Goal: Ask a question

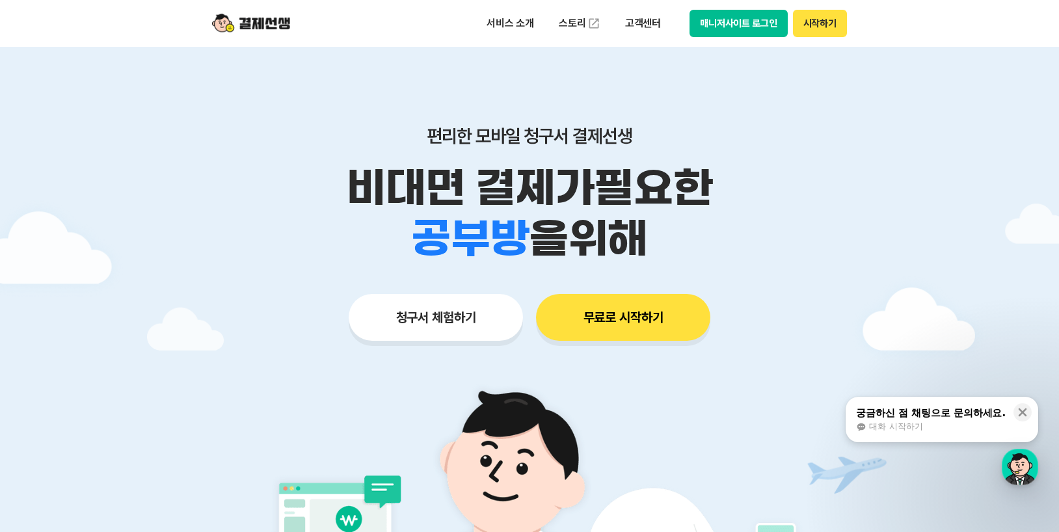
click at [605, 319] on button "무료로 시작하기" at bounding box center [623, 317] width 174 height 47
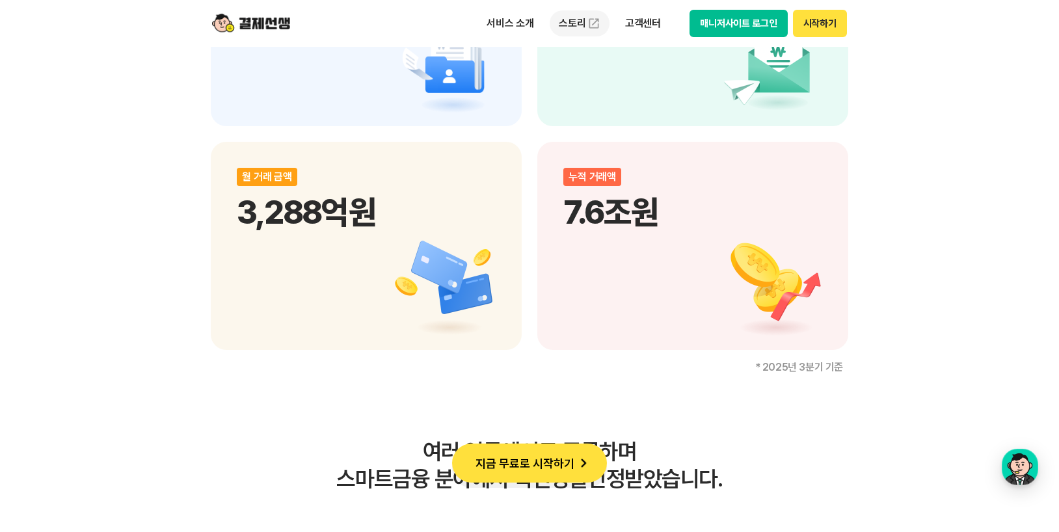
scroll to position [2016, 0]
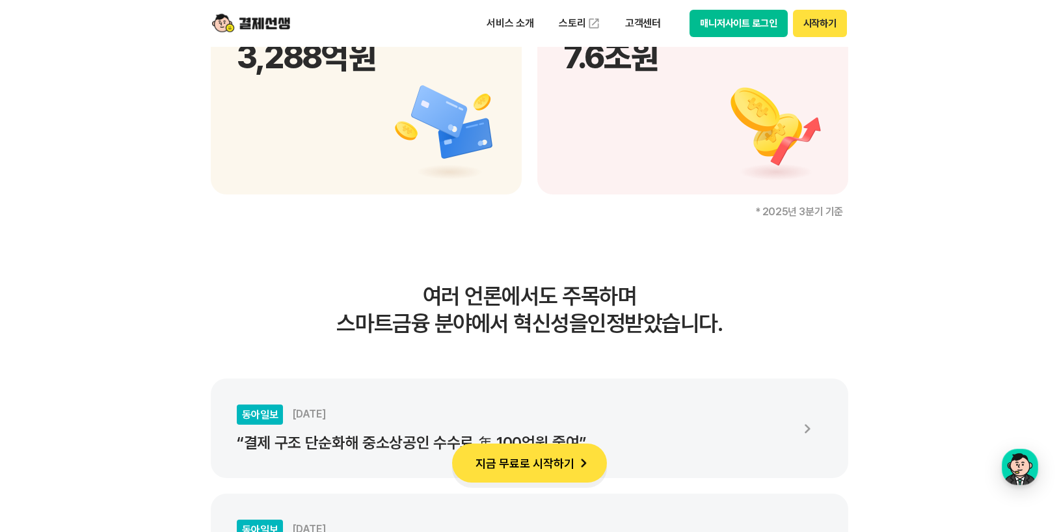
drag, startPoint x: 935, startPoint y: 92, endPoint x: 791, endPoint y: 73, distance: 144.3
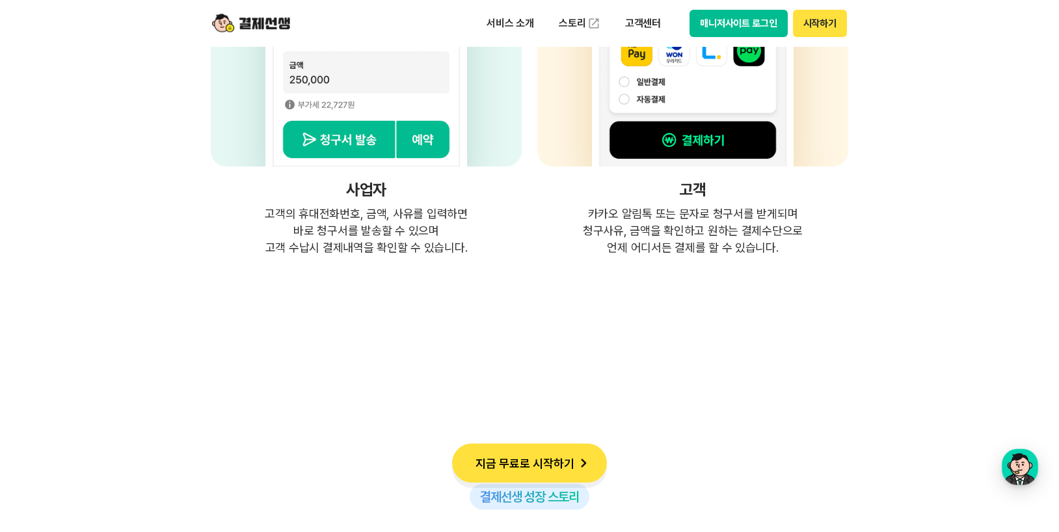
scroll to position [3772, 0]
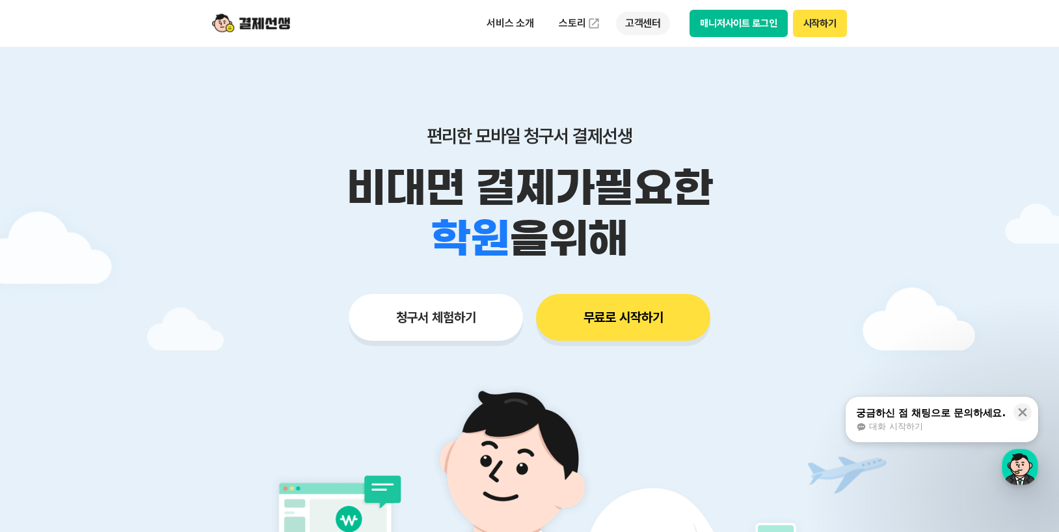
click at [650, 22] on p "고객센터" at bounding box center [643, 23] width 54 height 23
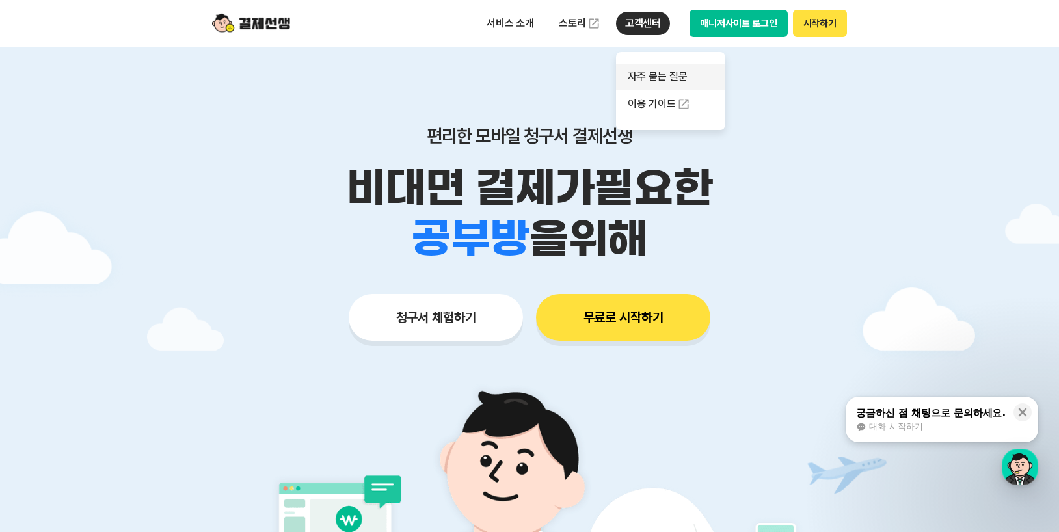
click at [650, 76] on link "자주 묻는 질문" at bounding box center [670, 77] width 109 height 26
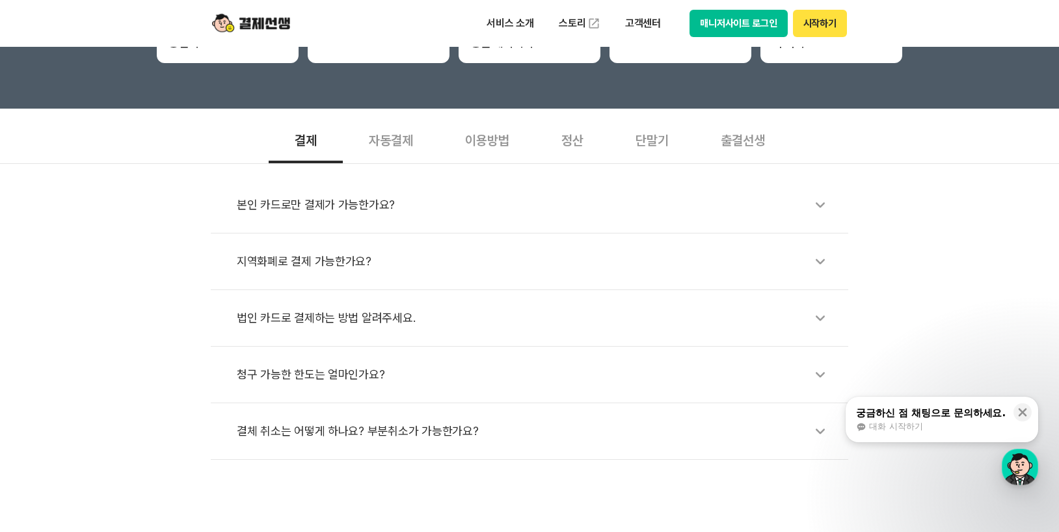
scroll to position [390, 0]
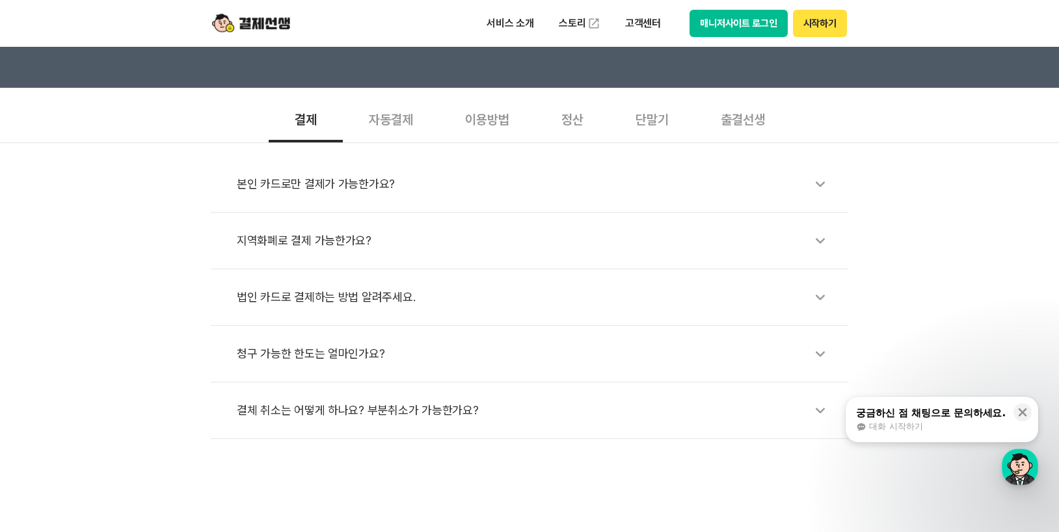
click at [503, 119] on div "이용방법" at bounding box center [487, 118] width 96 height 48
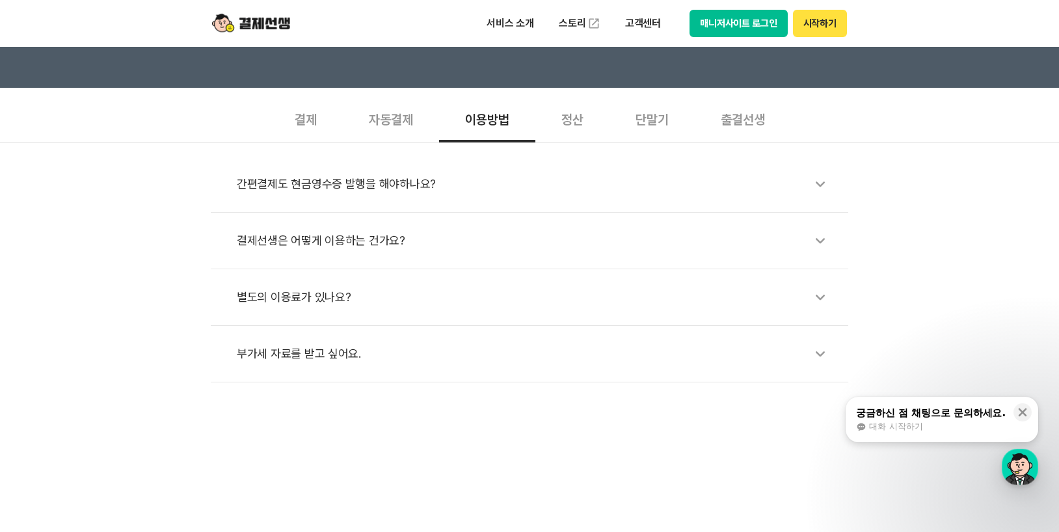
click at [734, 118] on div "출결선생" at bounding box center [743, 118] width 96 height 48
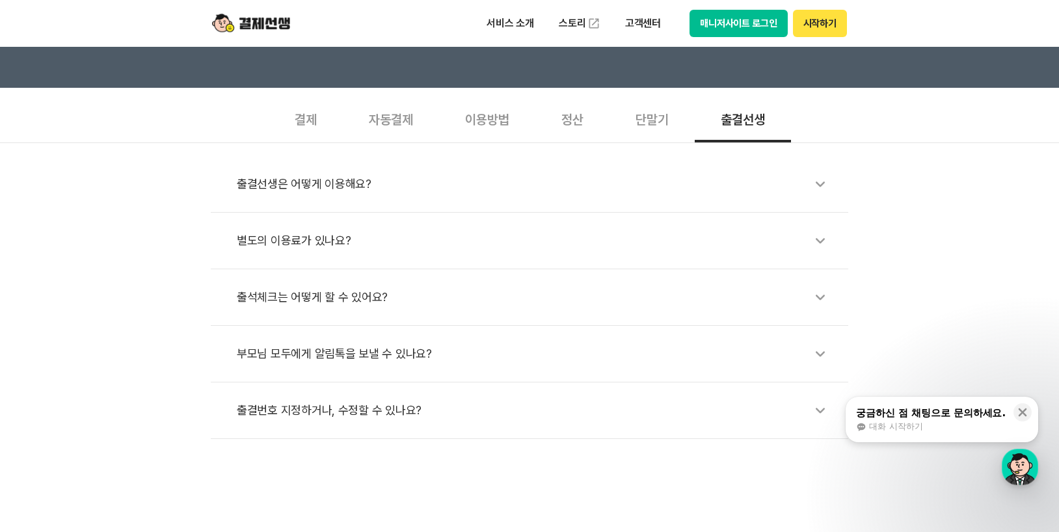
click at [962, 414] on div "궁금하신 점 채팅으로 문의하세요." at bounding box center [931, 412] width 150 height 13
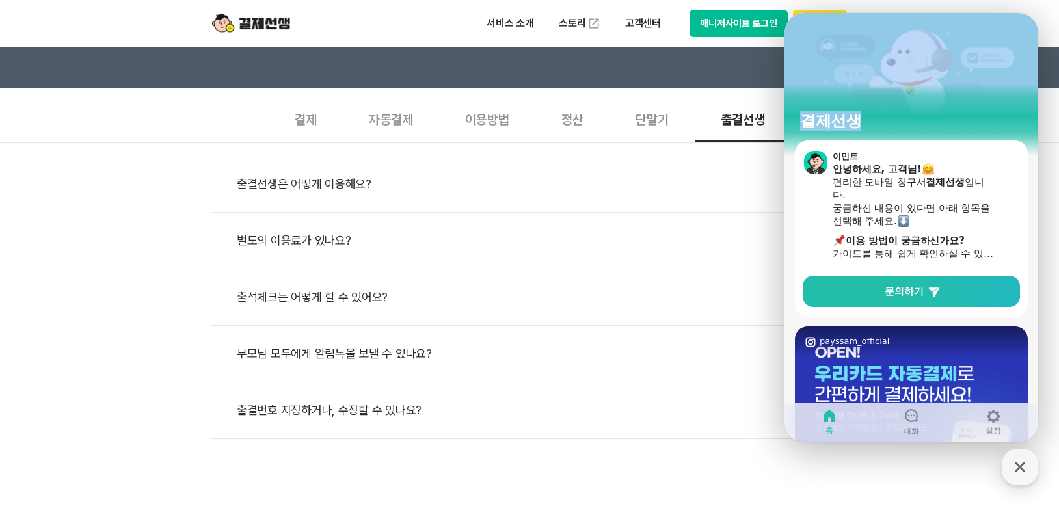
drag, startPoint x: 843, startPoint y: 36, endPoint x: 577, endPoint y: 45, distance: 266.1
click at [784, 13] on html "결제선생 이민트 안녕하세요, 고객님! 편리한 모바일 청구서 결제선생 입니다. 궁금하신 내용이 있다면 아래 항목을 선택해 주세요. ​ 이용 방법…" at bounding box center [911, 13] width 254 height 0
click at [886, 291] on span "문의하기" at bounding box center [903, 291] width 39 height 13
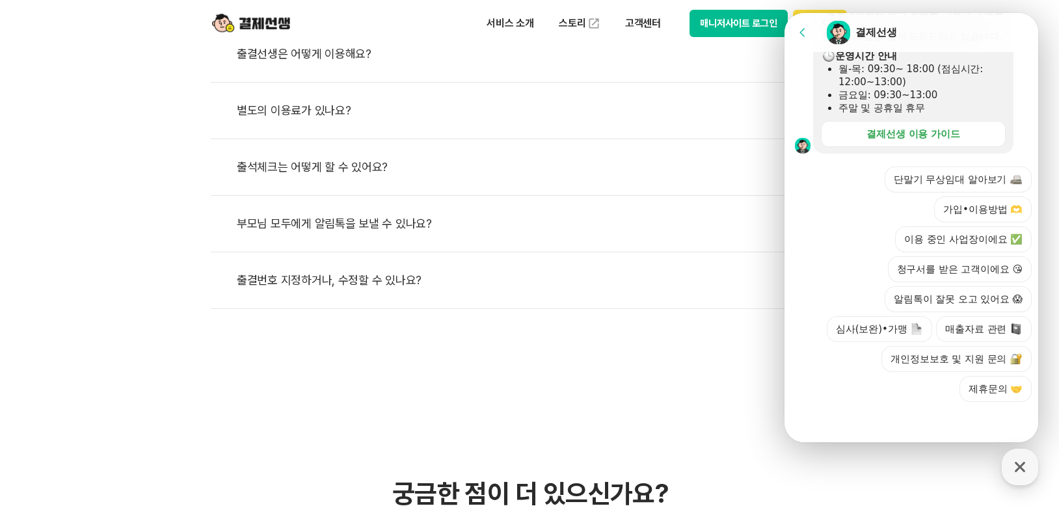
scroll to position [780, 0]
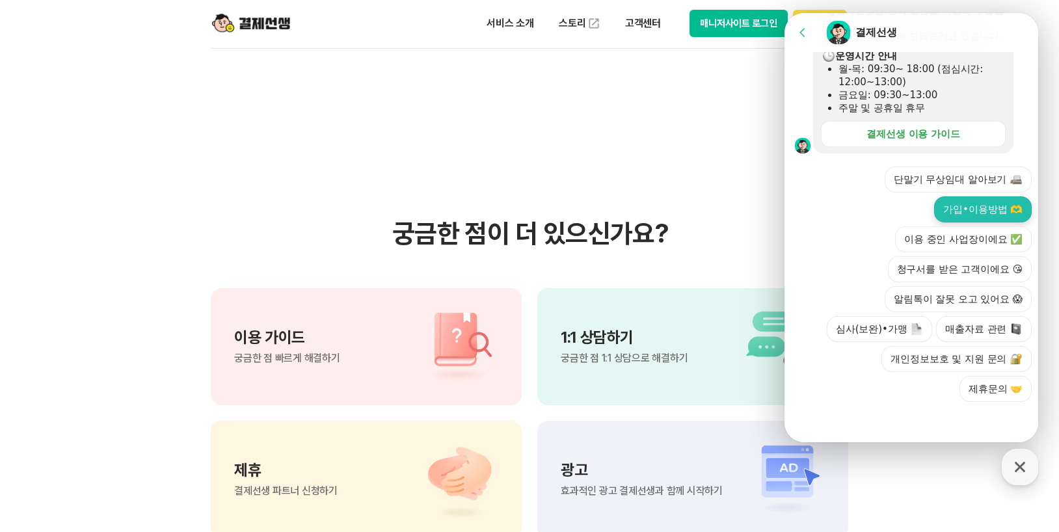
click at [973, 217] on button "가입•이용방법 🫶" at bounding box center [983, 209] width 98 height 26
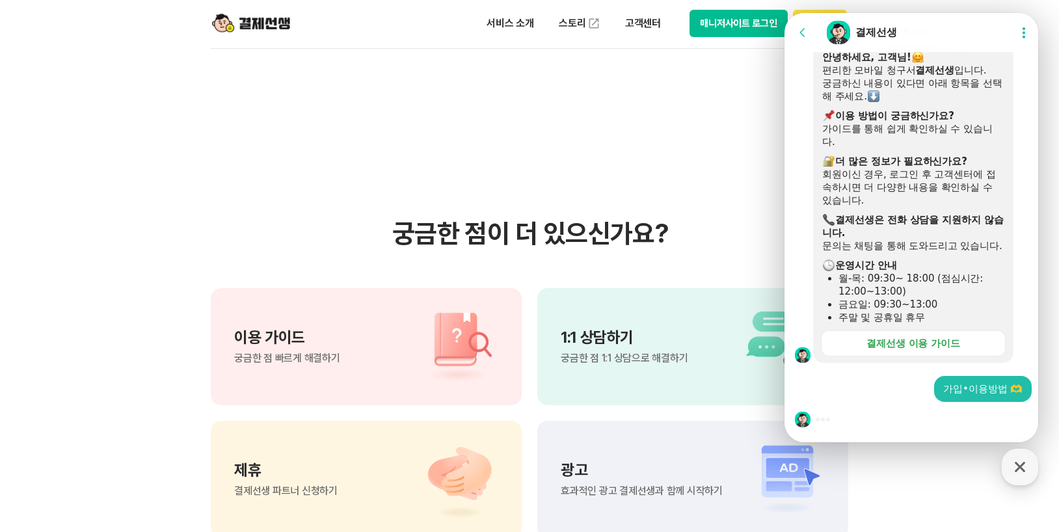
click at [869, 426] on div at bounding box center [913, 419] width 258 height 35
drag, startPoint x: 877, startPoint y: 27, endPoint x: 804, endPoint y: 38, distance: 73.7
click at [802, 36] on header "Go to previous page Chat Room 결제선생 Show userchat action dialog" at bounding box center [913, 32] width 258 height 39
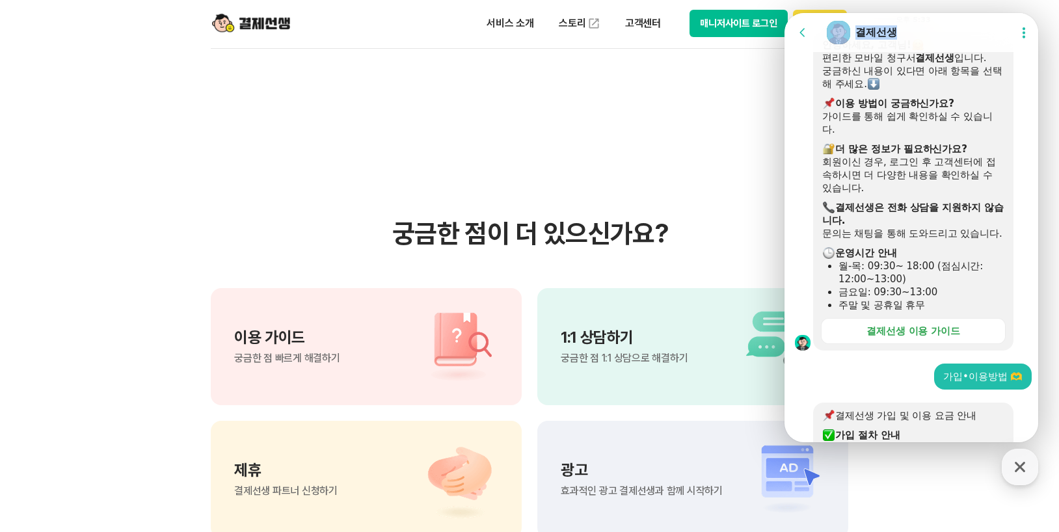
scroll to position [909, 0]
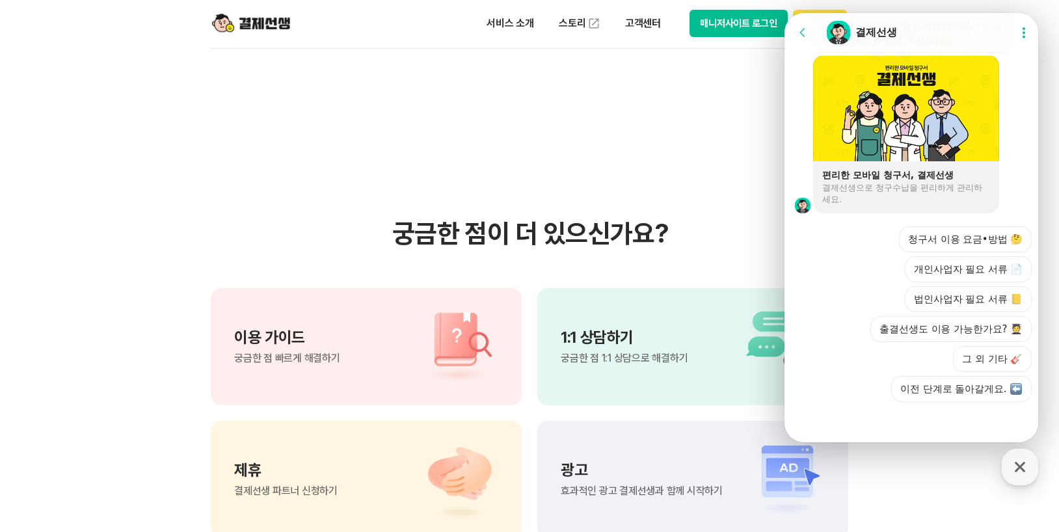
click at [808, 274] on div "Action buttons for quick reply 청구서 이용 요금•방법 🤔 개인사업자 필요 서류 📄 법인사업자 필요 서류 📒 출결선생도…" at bounding box center [913, 307] width 258 height 189
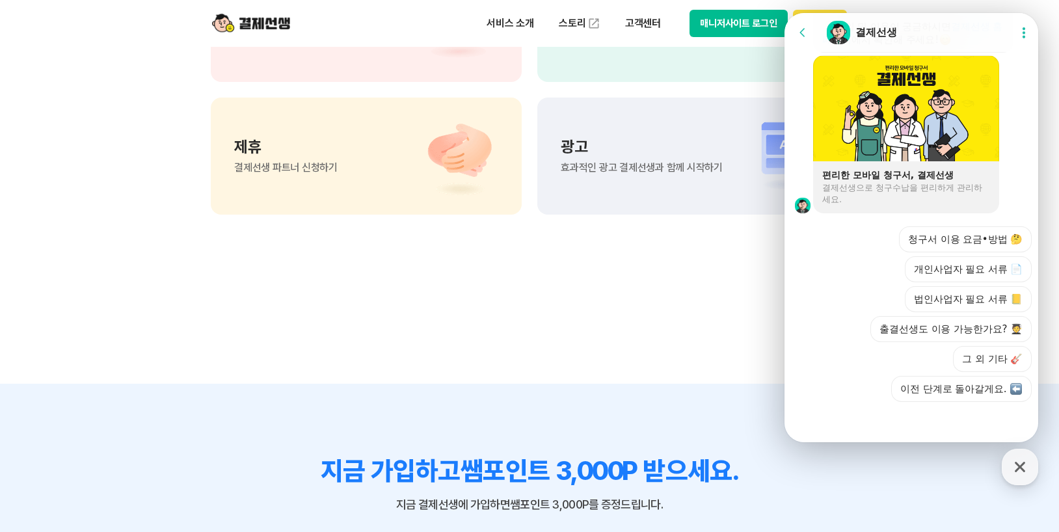
scroll to position [1106, 0]
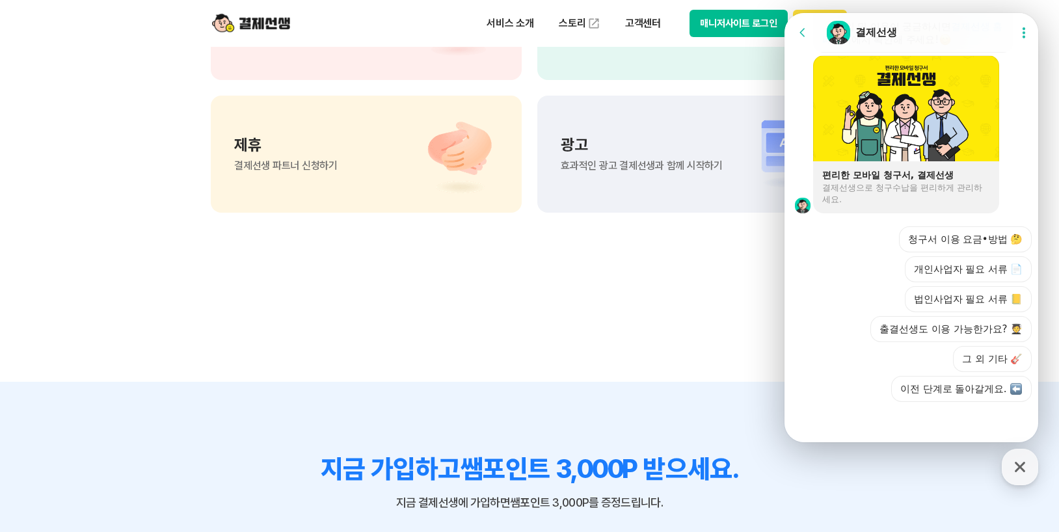
click at [988, 360] on button "그 외 기타 🎸" at bounding box center [992, 359] width 79 height 26
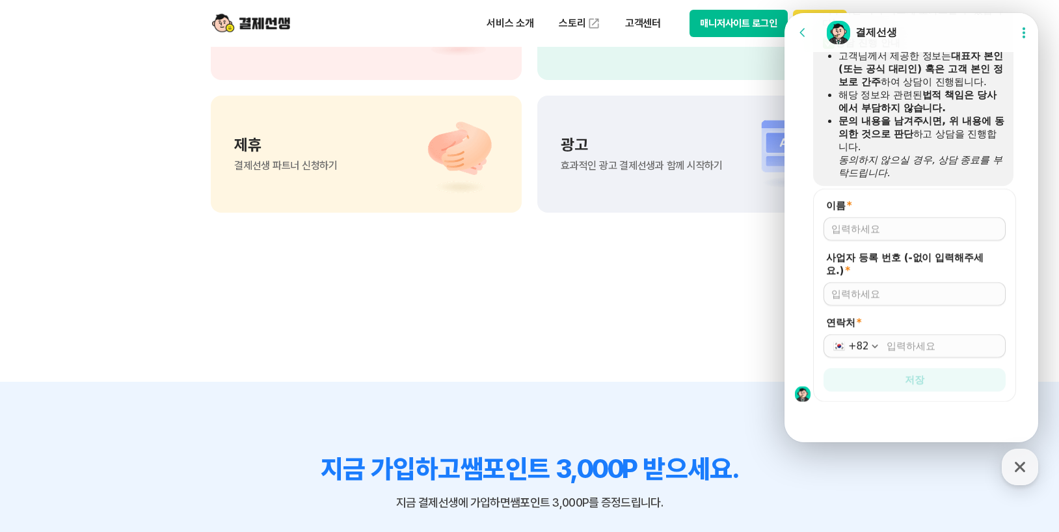
scroll to position [1203, 0]
click at [862, 227] on input "이름 *" at bounding box center [914, 228] width 166 height 13
type input "김태헌"
type input "7329500200"
type input "0"
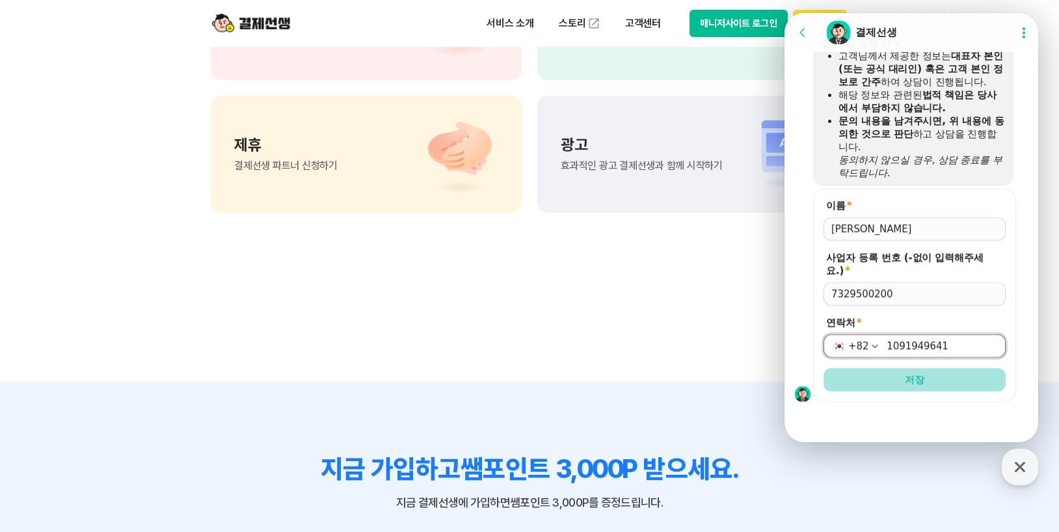
type input "1091949641"
click at [927, 384] on button "저장" at bounding box center [914, 379] width 182 height 23
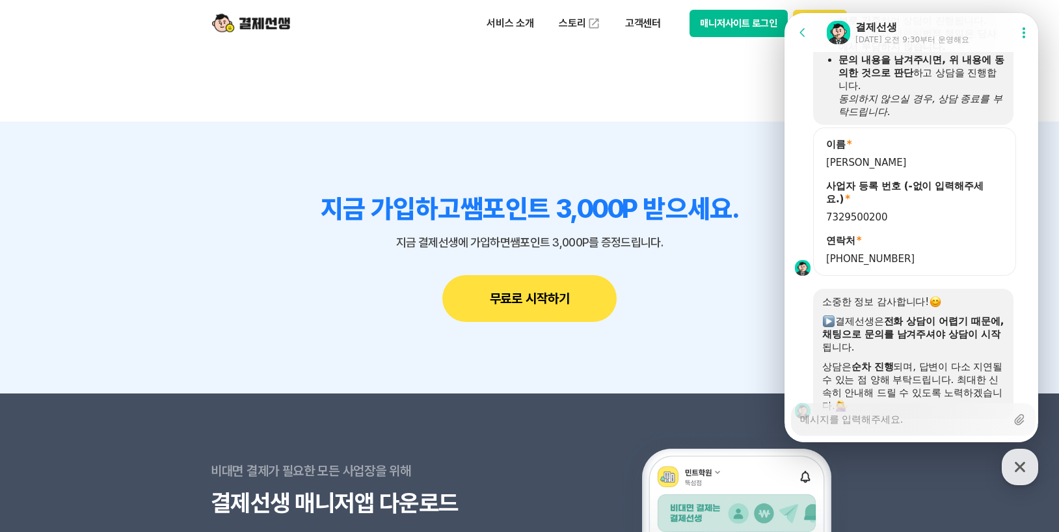
scroll to position [1320, 0]
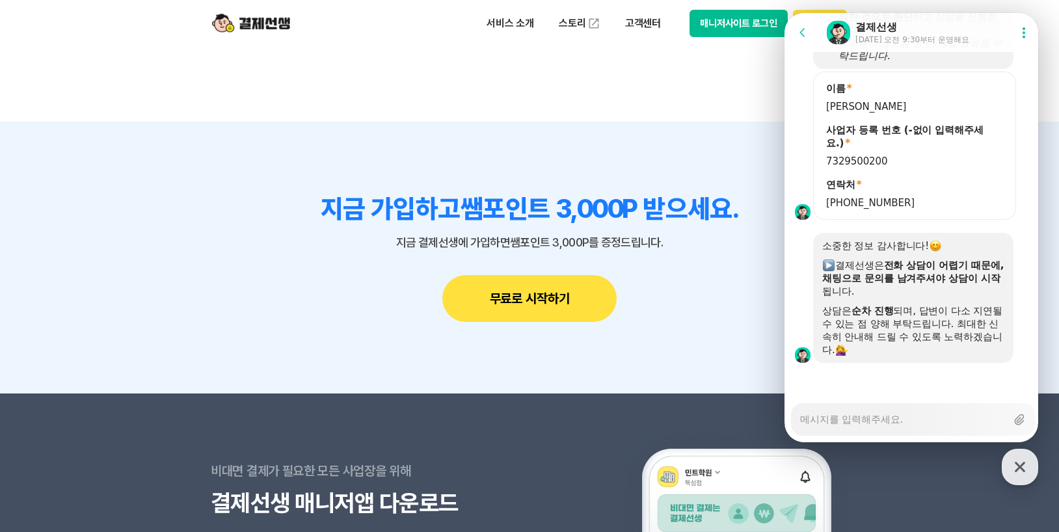
type textarea "x"
drag, startPoint x: 829, startPoint y: 310, endPoint x: 891, endPoint y: 310, distance: 62.4
click at [892, 308] on div "상담은 순차 진행 되며, 답변이 다소 지연될 수 있는 점 양해 부탁드립니다. 최대한 신속히 안내해 드릴 수 있도록 노력하겠습니다." at bounding box center [913, 330] width 182 height 52
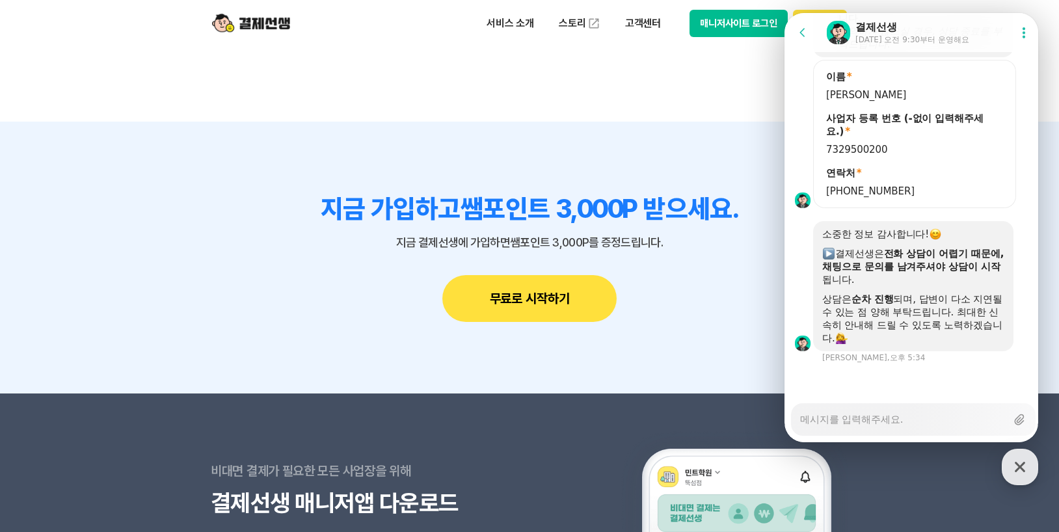
drag, startPoint x: 885, startPoint y: 326, endPoint x: 874, endPoint y: 344, distance: 21.3
click at [886, 326] on div "상담은 순차 진행 되며, 답변이 다소 지연될 수 있는 점 양해 부탁드립니다. 최대한 신속히 안내해 드릴 수 있도록 노력하겠습니다." at bounding box center [913, 319] width 182 height 52
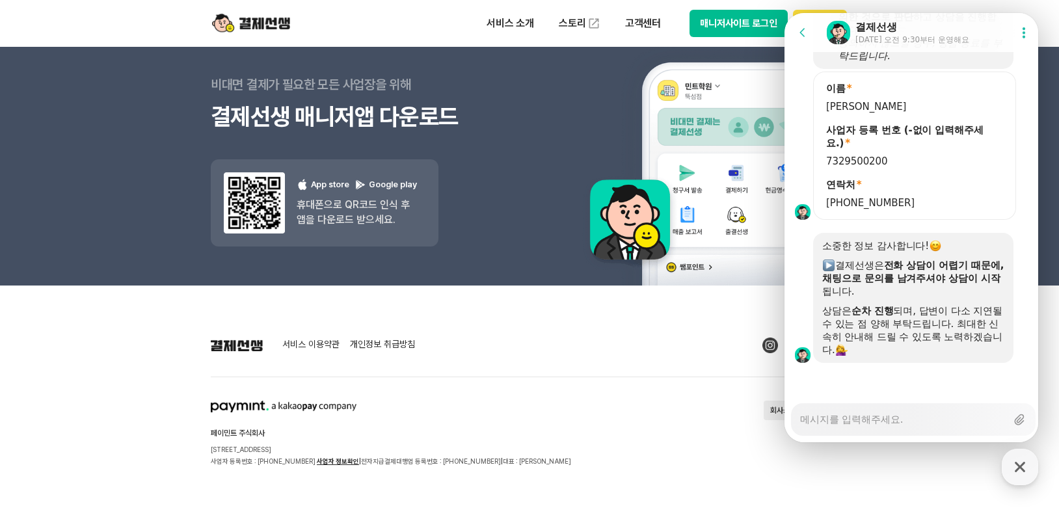
click at [512, 417] on section "페이민트 주식회사 서울시 성동구 상원1길 26 서울숲A타워 409호 사업자 등록번호 : 220-88-75476 사업자 정보확인 | 전자지급결제…" at bounding box center [529, 434] width 637 height 66
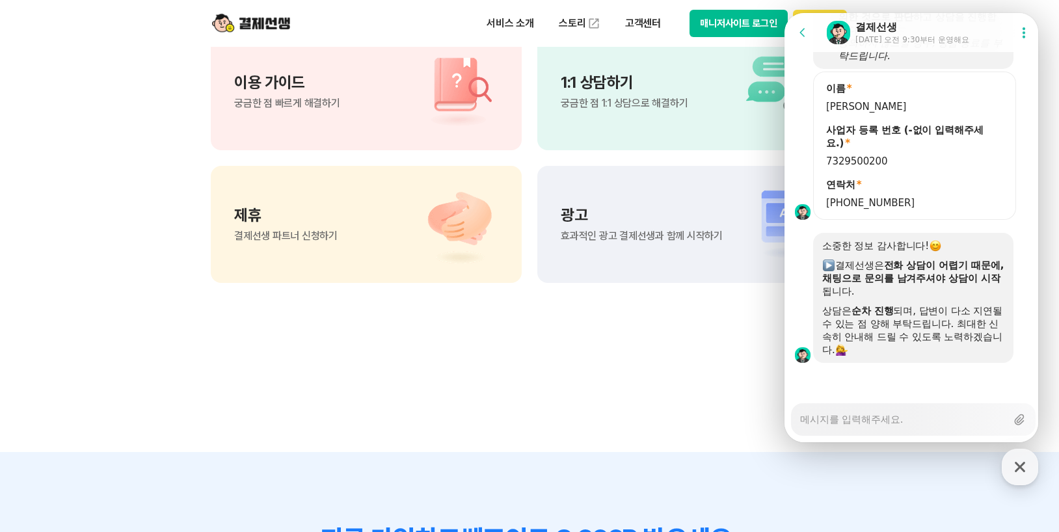
scroll to position [1037, 0]
click at [623, 83] on p "1:1 상담하기" at bounding box center [624, 81] width 127 height 16
click at [596, 98] on span "궁금한 점 1:1 상담으로 해결하기" at bounding box center [624, 102] width 127 height 10
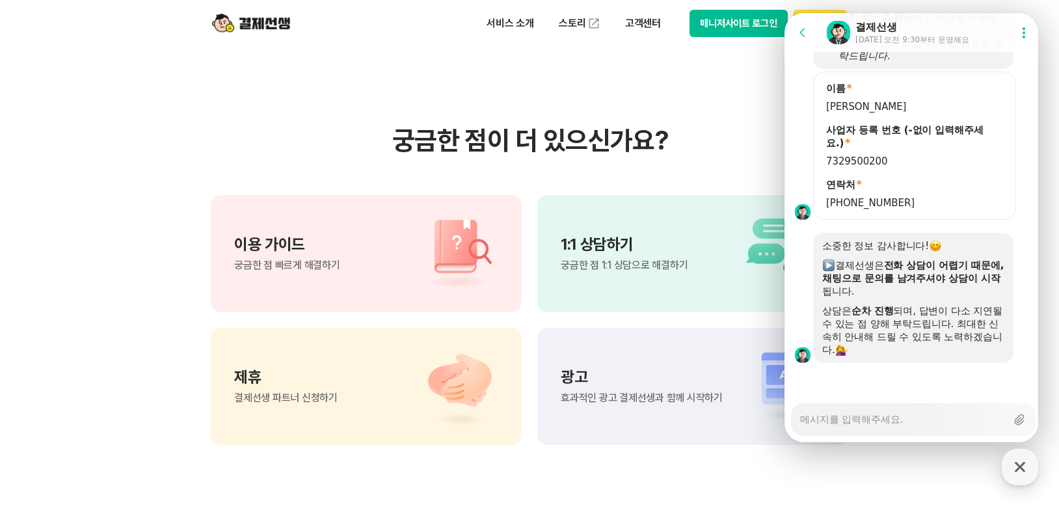
scroll to position [972, 0]
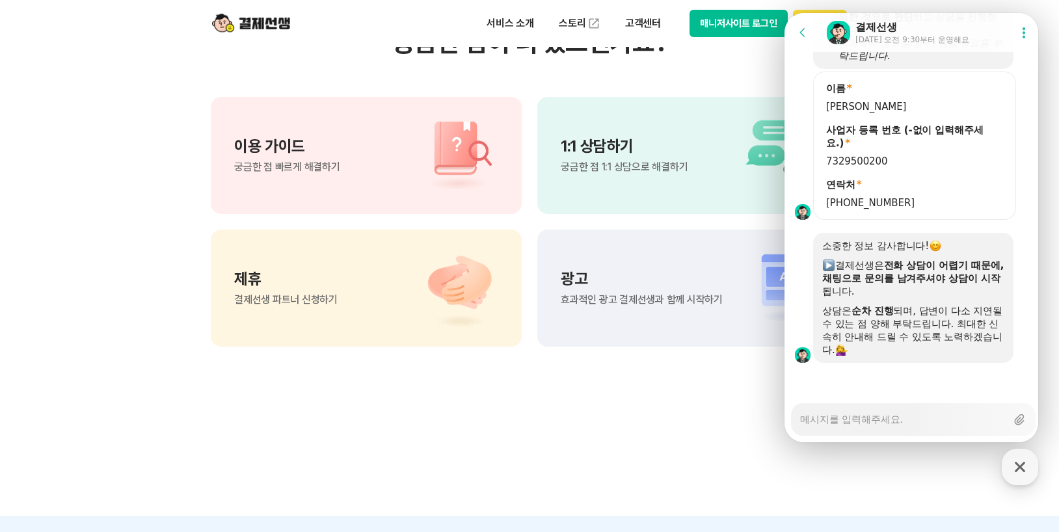
click at [802, 30] on icon at bounding box center [802, 32] width 13 height 13
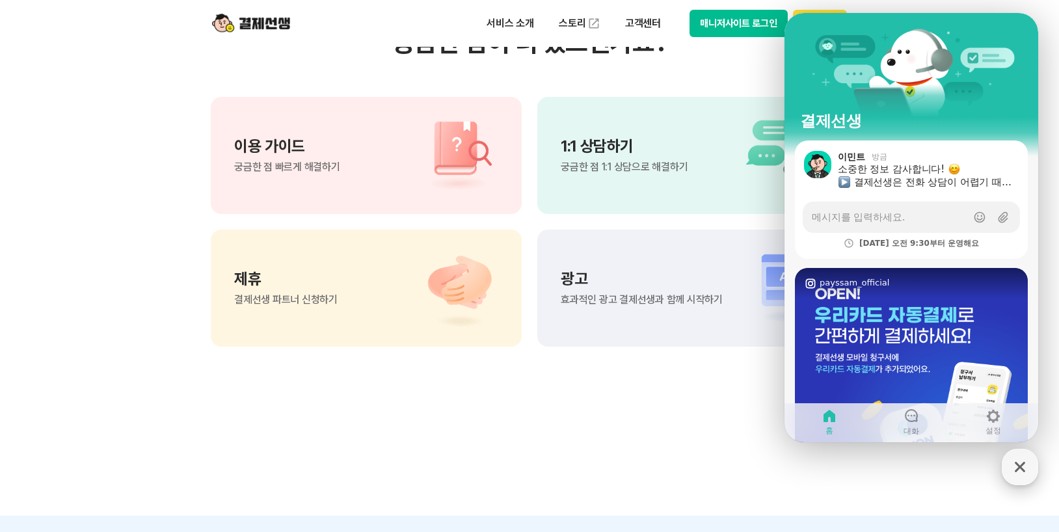
drag, startPoint x: 1024, startPoint y: 460, endPoint x: 1004, endPoint y: 459, distance: 20.3
click at [1024, 460] on icon "button" at bounding box center [1019, 466] width 23 height 23
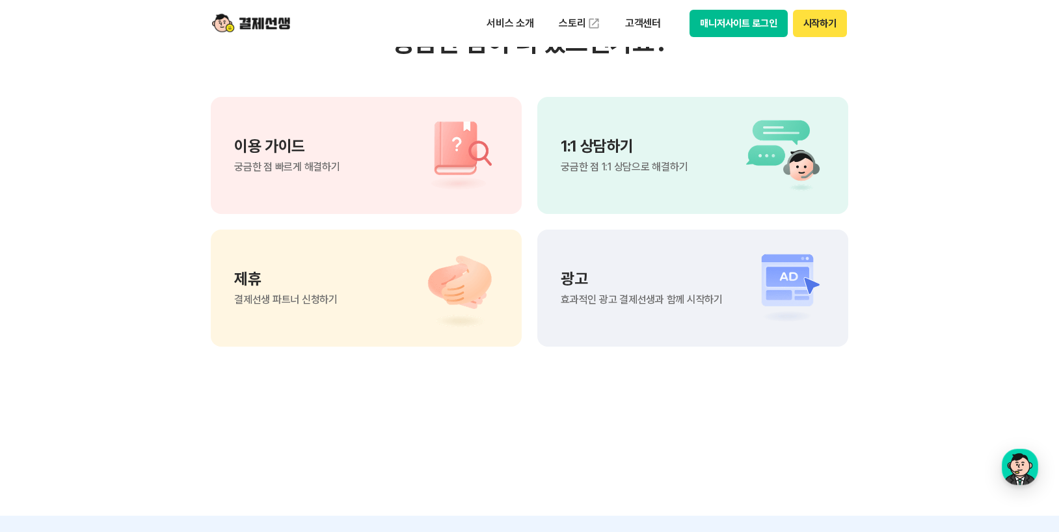
click at [728, 194] on div "1:1 상담하기 궁금한 점 1:1 상담으로 해결하기" at bounding box center [692, 155] width 311 height 117
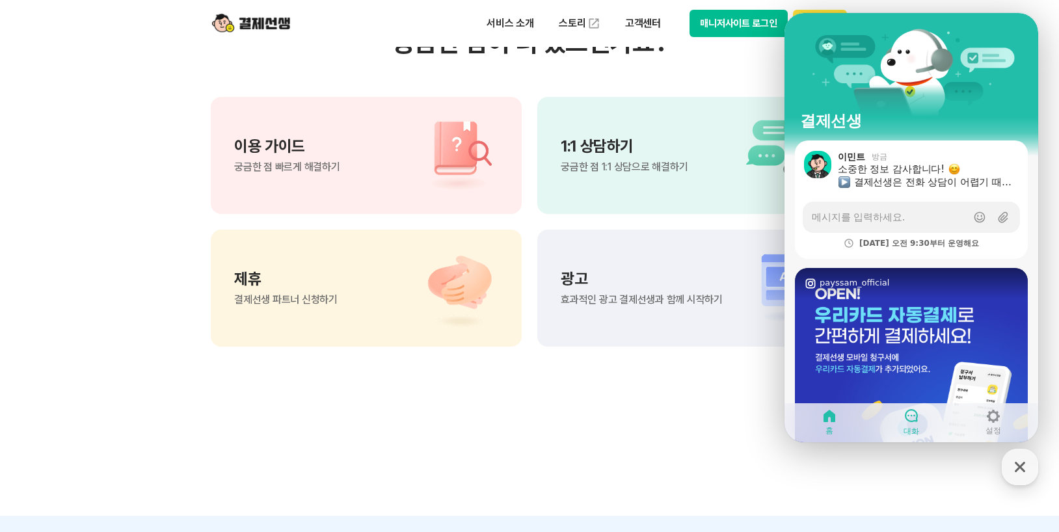
click at [912, 419] on icon at bounding box center [911, 416] width 16 height 16
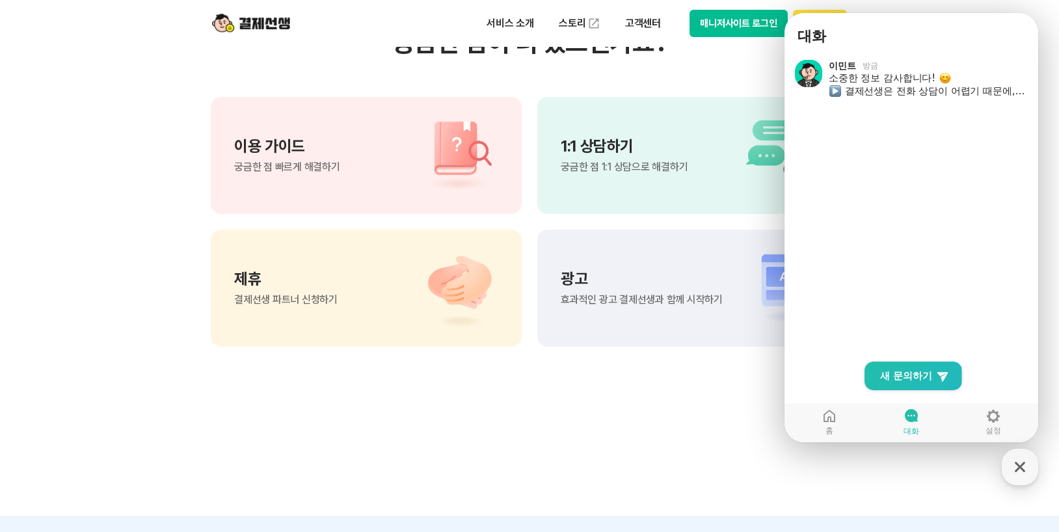
click at [334, 161] on div "이용 가이드 궁금한 점 빠르게 해결하기" at bounding box center [287, 156] width 106 height 34
